Goal: Task Accomplishment & Management: Manage account settings

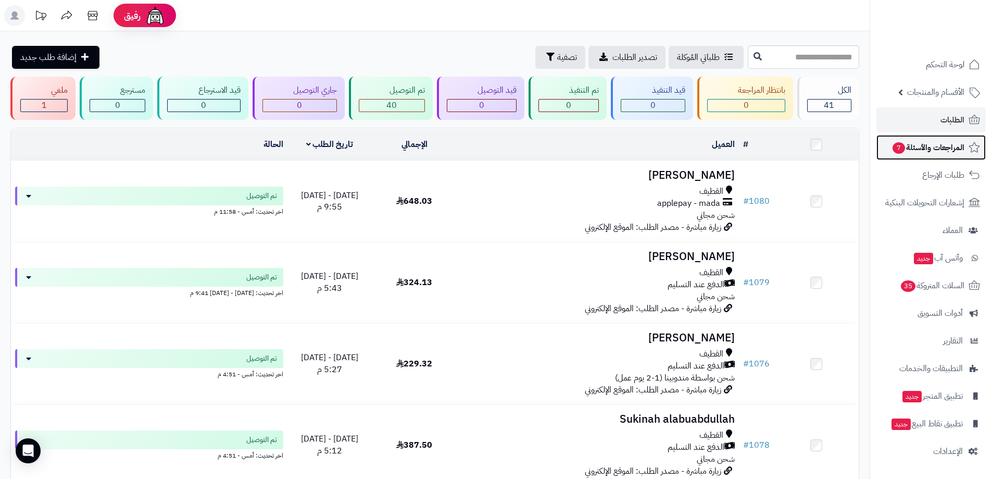
click at [903, 150] on span "7" at bounding box center [899, 147] width 12 height 11
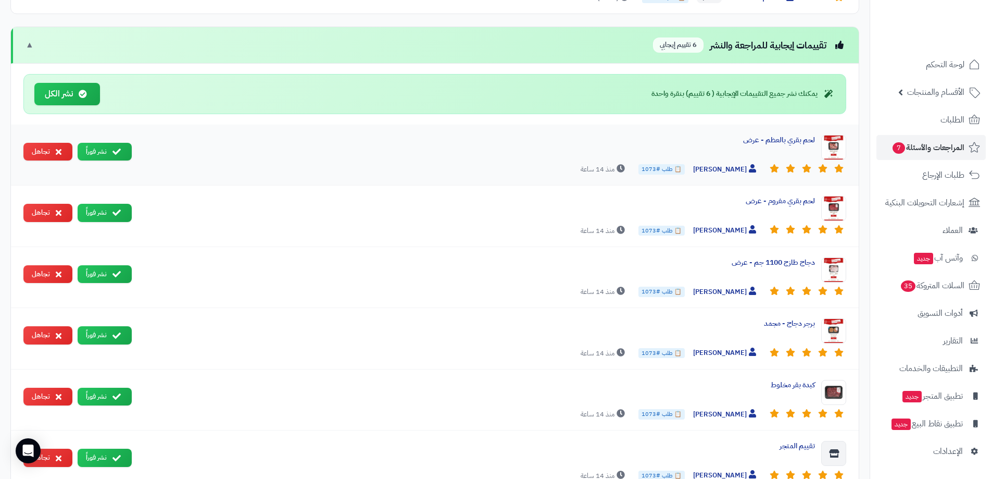
scroll to position [312, 0]
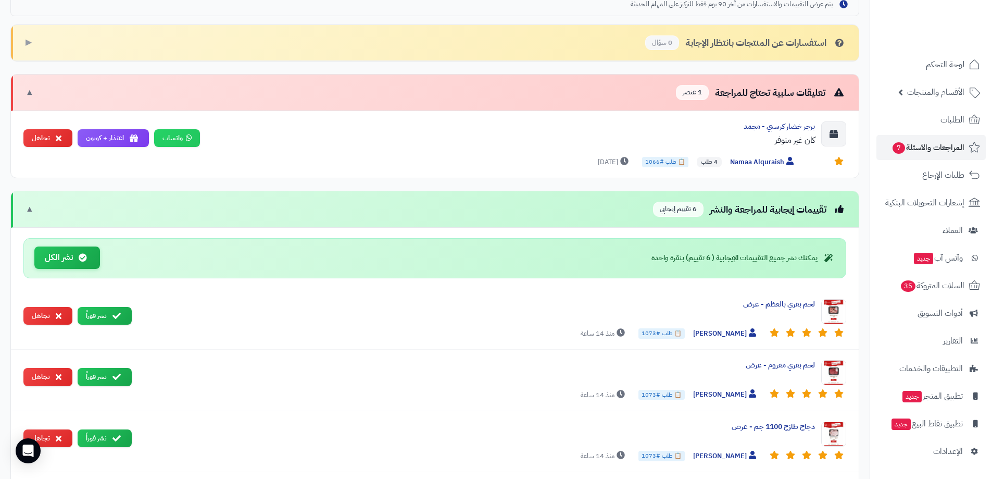
click at [61, 258] on button "نشر الكل" at bounding box center [67, 257] width 66 height 22
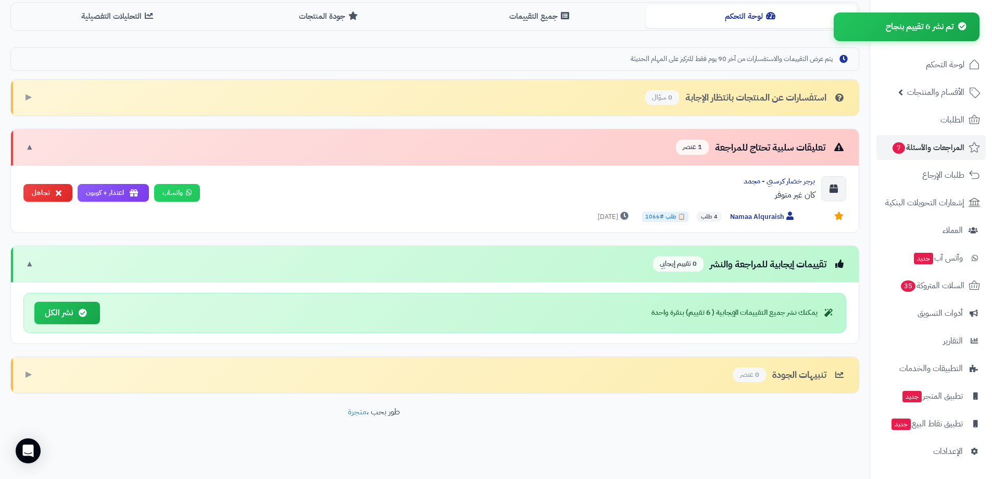
scroll to position [257, 0]
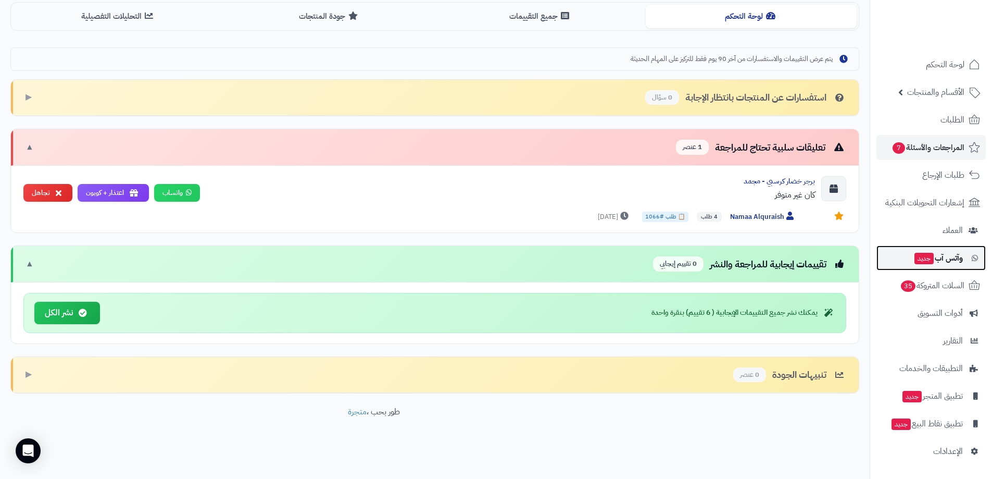
click at [954, 257] on span "وآتس آب جديد" at bounding box center [937, 257] width 49 height 15
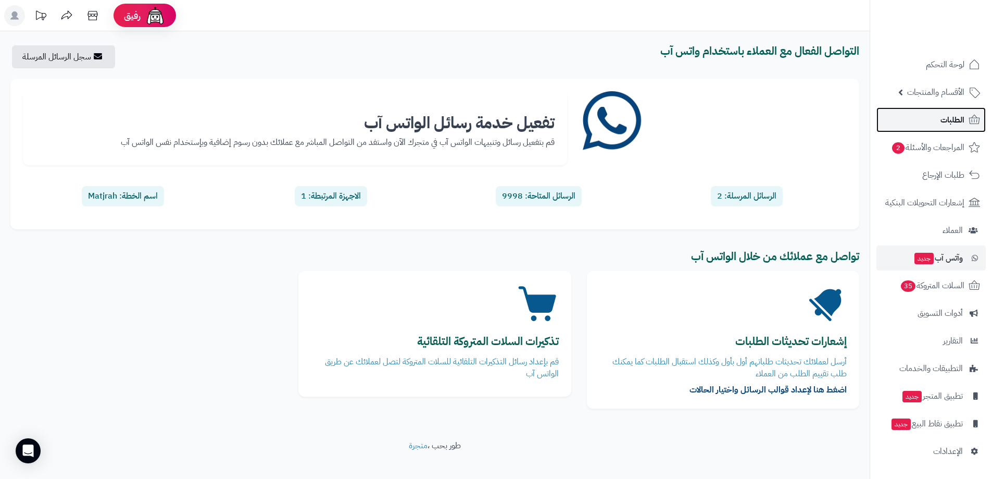
click at [957, 116] on span "الطلبات" at bounding box center [952, 119] width 24 height 15
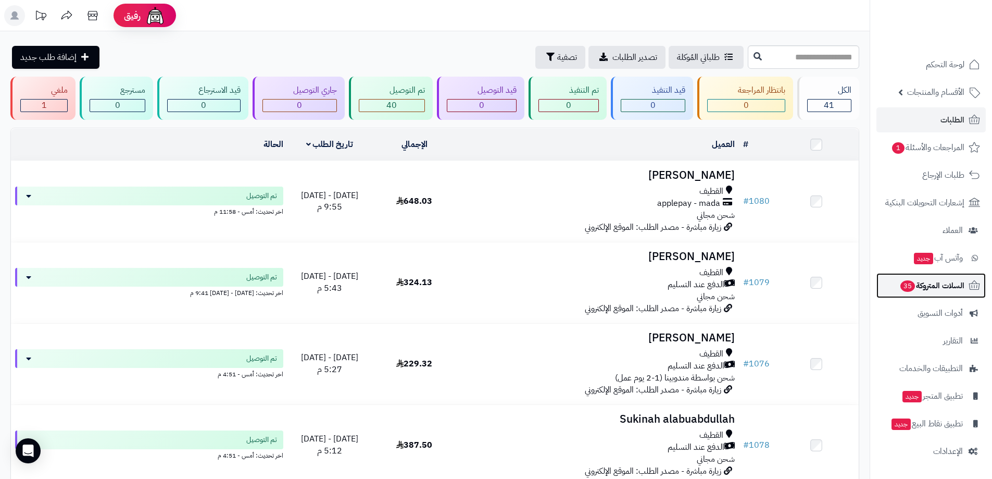
click at [934, 286] on span "السلات المتروكة 35" at bounding box center [931, 285] width 65 height 15
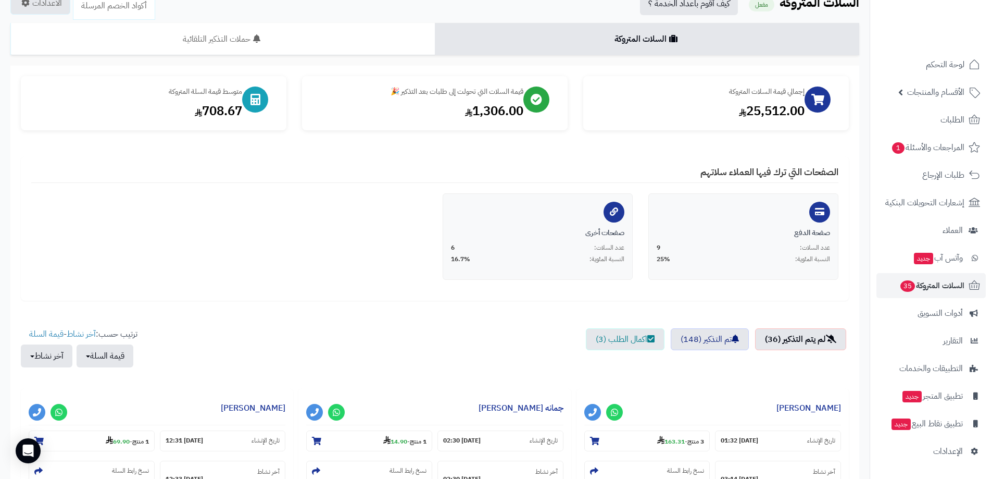
scroll to position [52, 0]
